Goal: Task Accomplishment & Management: Manage account settings

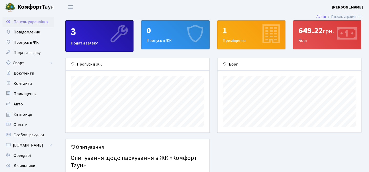
scroll to position [74, 144]
click at [23, 62] on link "Спорт" at bounding box center [28, 63] width 51 height 10
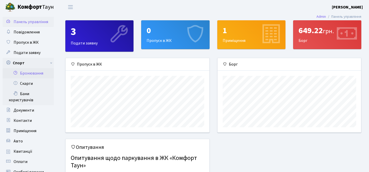
click at [32, 71] on link "Бронювання" at bounding box center [28, 73] width 51 height 10
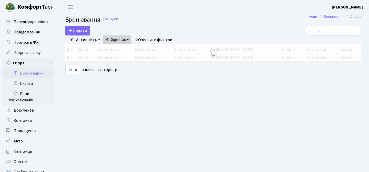
select select "25"
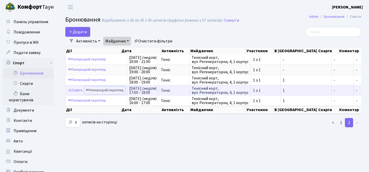
click at [111, 91] on link "Попередній перегляд" at bounding box center [104, 90] width 41 height 8
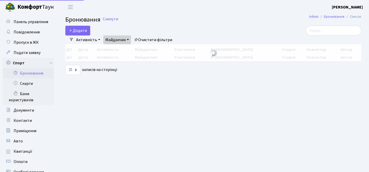
select select "25"
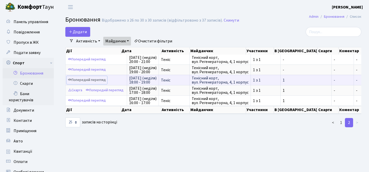
click at [95, 80] on link "Попередній перегляд" at bounding box center [87, 80] width 41 height 8
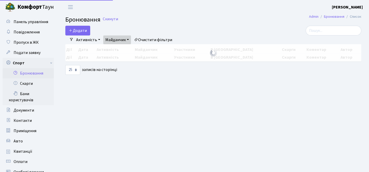
select select "25"
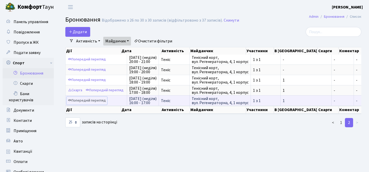
click at [98, 101] on link "Попередній перегляд" at bounding box center [87, 100] width 41 height 8
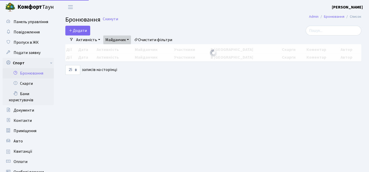
select select "25"
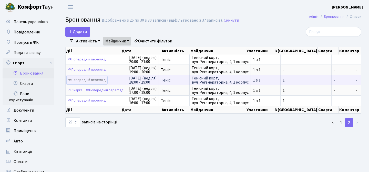
click at [105, 81] on link "Попередній перегляд" at bounding box center [87, 80] width 41 height 8
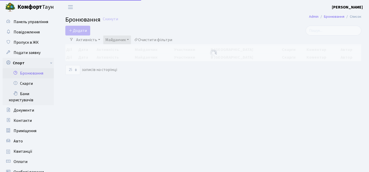
select select "25"
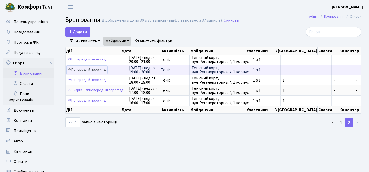
click at [94, 70] on link "Попередній перегляд" at bounding box center [87, 70] width 41 height 8
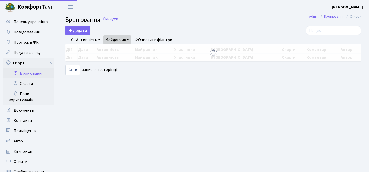
select select "25"
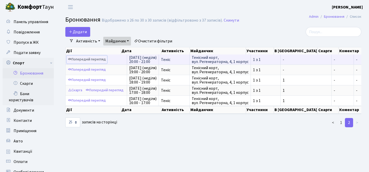
click at [97, 60] on link "Попередній перегляд" at bounding box center [87, 59] width 41 height 8
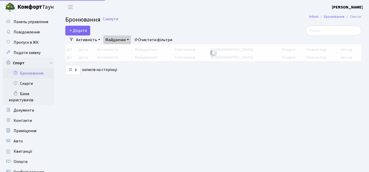
select select "25"
